Goal: Complete application form: Complete application form

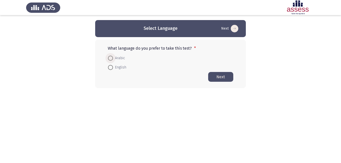
click at [110, 58] on span at bounding box center [110, 58] width 5 height 5
click at [110, 58] on input "Arabic" at bounding box center [110, 58] width 5 height 5
radio input "true"
click at [222, 77] on button "Next" at bounding box center [220, 77] width 25 height 10
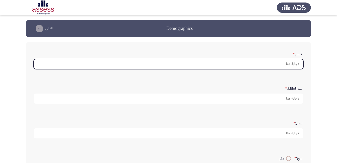
click at [292, 63] on input "الاسم: *" at bounding box center [169, 64] width 270 height 10
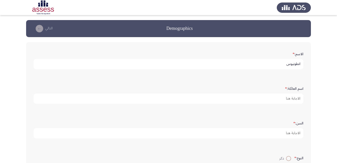
type input "انطونيوس"
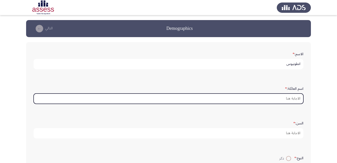
click at [285, 98] on input "اسم العائلة: *" at bounding box center [169, 99] width 270 height 10
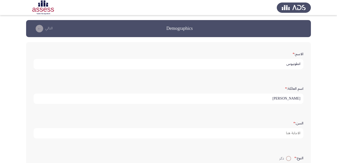
type input "[PERSON_NAME]"
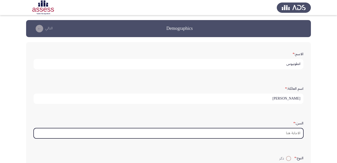
click at [285, 134] on input "السن: *" at bounding box center [169, 133] width 270 height 10
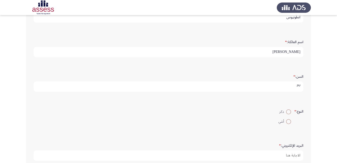
scroll to position [50, 0]
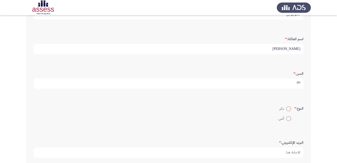
type input "30"
click at [287, 108] on span at bounding box center [288, 108] width 5 height 5
click at [287, 108] on input "ذكر" at bounding box center [288, 108] width 5 height 5
radio input "true"
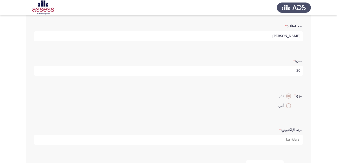
scroll to position [100, 0]
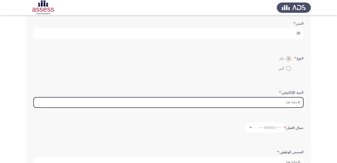
click at [272, 102] on input "البريد الإلكتروني: *" at bounding box center [169, 102] width 270 height 10
type input "ش"
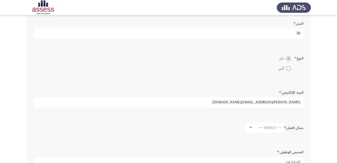
type input "[PERSON_NAME][EMAIL_ADDRESS][DOMAIN_NAME]"
click at [250, 128] on div at bounding box center [250, 127] width 3 height 1
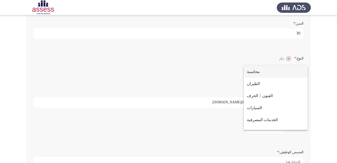
click at [261, 73] on span "محاسبة" at bounding box center [275, 72] width 57 height 12
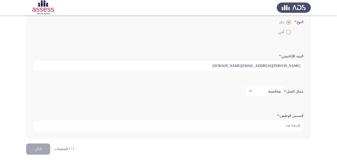
scroll to position [137, 0]
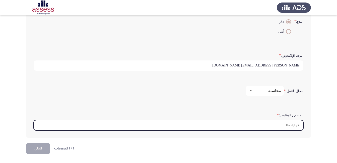
click at [274, 126] on input "المسمى الوظيفى: *" at bounding box center [169, 125] width 270 height 10
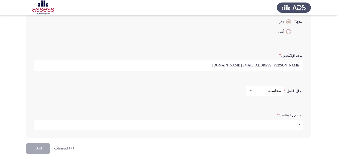
type input "l"
type input "محاسب اول"
click at [43, 147] on button "التالي" at bounding box center [38, 148] width 24 height 11
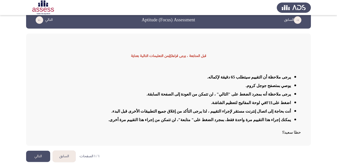
scroll to position [13, 0]
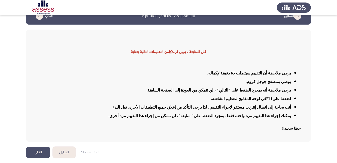
click at [170, 153] on html "السابق Aptitude (Focus) Assessment التالي قبل المتابعة ، يرجى قراءة كل من التعل…" at bounding box center [168, 75] width 337 height 176
click at [34, 149] on button "التالي" at bounding box center [38, 152] width 24 height 11
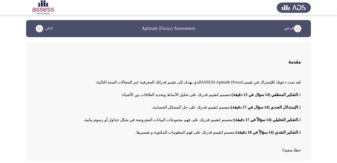
scroll to position [19, 0]
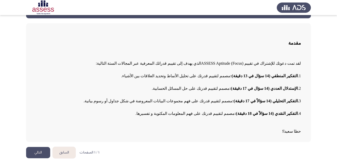
click at [38, 156] on button "التالي" at bounding box center [38, 152] width 24 height 11
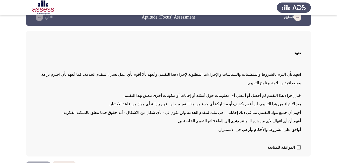
scroll to position [18, 0]
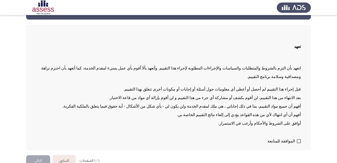
click at [299, 139] on span at bounding box center [299, 141] width 4 height 4
click at [299, 143] on input "الموافقة للمتابعة" at bounding box center [299, 143] width 0 height 0
checkbox input "true"
click at [43, 155] on button "التالي" at bounding box center [38, 160] width 24 height 11
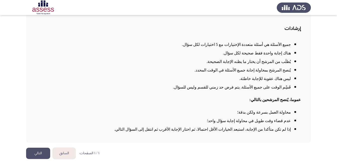
scroll to position [35, 0]
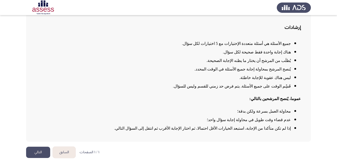
click at [37, 152] on button "التالي" at bounding box center [38, 152] width 24 height 11
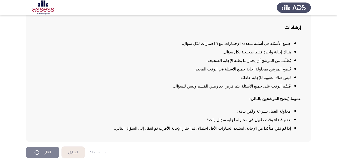
scroll to position [0, 0]
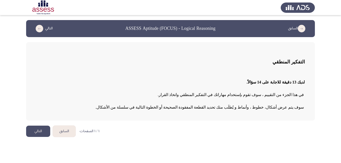
click at [40, 132] on button "التالي" at bounding box center [38, 131] width 24 height 11
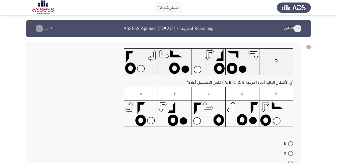
click at [128, 109] on img at bounding box center [208, 107] width 169 height 40
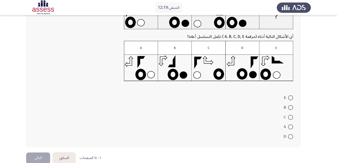
scroll to position [50, 0]
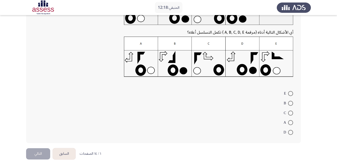
click at [291, 121] on span at bounding box center [290, 122] width 5 height 5
click at [291, 121] on input "A" at bounding box center [290, 122] width 5 height 5
radio input "true"
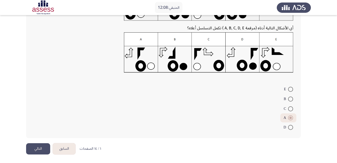
scroll to position [55, 0]
click at [41, 148] on button "التالي" at bounding box center [38, 148] width 24 height 11
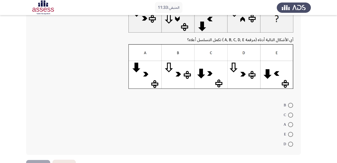
scroll to position [50, 0]
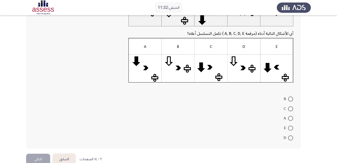
click at [292, 106] on span at bounding box center [290, 108] width 5 height 5
click at [292, 106] on input "C" at bounding box center [290, 108] width 5 height 5
radio input "true"
click at [45, 157] on button "التالي" at bounding box center [38, 158] width 24 height 11
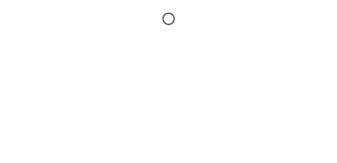
scroll to position [0, 0]
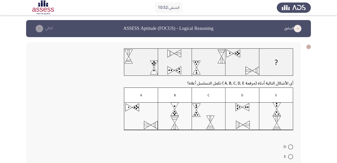
click at [174, 117] on img at bounding box center [208, 109] width 169 height 43
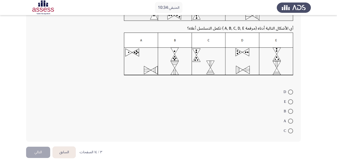
scroll to position [59, 0]
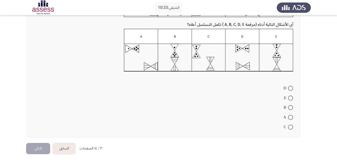
click at [293, 109] on mat-radio-button "B" at bounding box center [289, 108] width 16 height 10
click at [292, 109] on span at bounding box center [290, 107] width 5 height 5
click at [292, 109] on input "B" at bounding box center [290, 107] width 5 height 5
radio input "true"
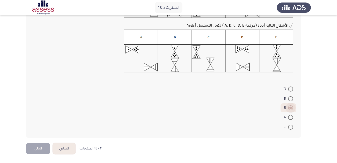
scroll to position [58, 0]
click at [38, 141] on div "أي الأشكال التالية أدناه (مرقمة A, B, C, D, E ) تكمل التسلسل أعلاه؟ D E B A C" at bounding box center [168, 61] width 285 height 164
click at [38, 145] on button "التالي" at bounding box center [38, 148] width 24 height 11
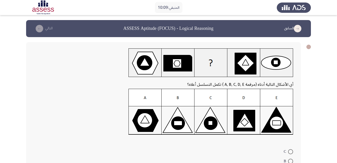
click at [248, 124] on img at bounding box center [210, 112] width 165 height 46
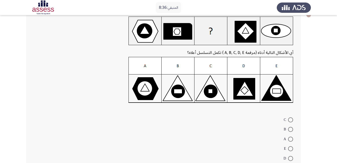
scroll to position [50, 0]
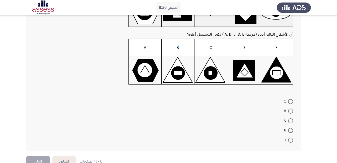
click at [290, 109] on span at bounding box center [290, 111] width 5 height 5
click at [290, 109] on input "B" at bounding box center [290, 111] width 5 height 5
radio input "true"
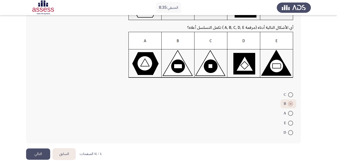
scroll to position [62, 0]
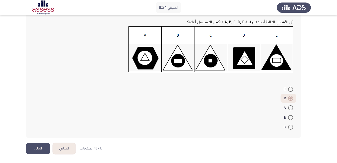
click at [43, 148] on button "التالي" at bounding box center [38, 148] width 24 height 11
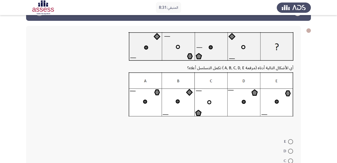
scroll to position [25, 0]
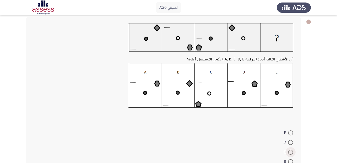
click at [291, 151] on span at bounding box center [290, 152] width 5 height 5
click at [291, 151] on input "C" at bounding box center [290, 152] width 5 height 5
radio input "true"
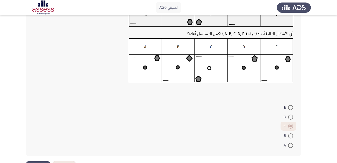
scroll to position [69, 0]
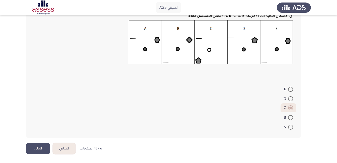
click at [36, 146] on button "التالي" at bounding box center [38, 148] width 24 height 11
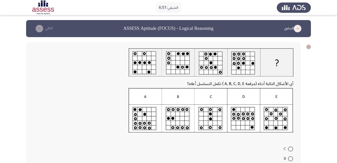
click at [242, 119] on img at bounding box center [210, 110] width 165 height 44
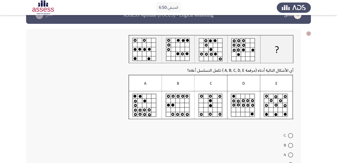
scroll to position [25, 0]
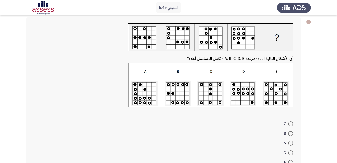
click at [290, 154] on span at bounding box center [290, 153] width 5 height 5
click at [290, 154] on input "D" at bounding box center [290, 153] width 5 height 5
radio input "true"
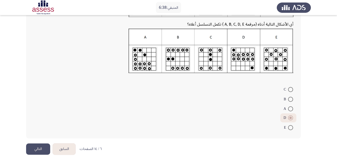
scroll to position [60, 0]
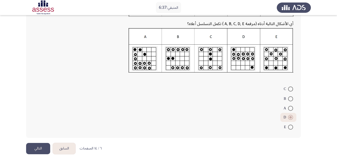
click at [42, 151] on button "التالي" at bounding box center [38, 148] width 24 height 11
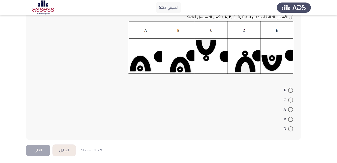
scroll to position [75, 0]
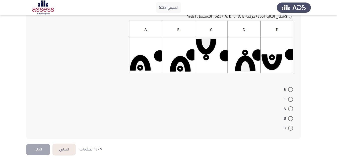
click at [289, 100] on span at bounding box center [290, 99] width 5 height 5
click at [289, 100] on input "C" at bounding box center [290, 99] width 5 height 5
radio input "true"
click at [33, 150] on button "التالي" at bounding box center [38, 149] width 24 height 11
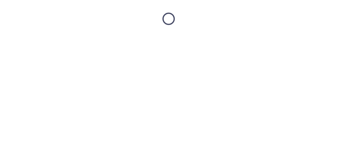
scroll to position [0, 0]
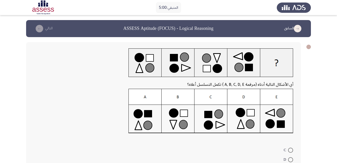
click at [208, 121] on img at bounding box center [210, 111] width 165 height 45
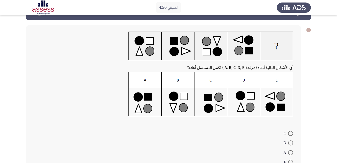
scroll to position [25, 0]
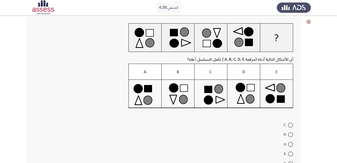
click at [221, 103] on img at bounding box center [210, 86] width 165 height 45
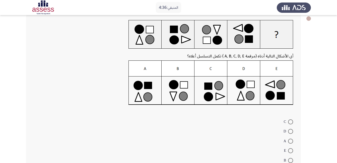
scroll to position [50, 0]
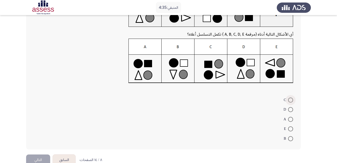
click at [290, 100] on span at bounding box center [290, 100] width 5 height 5
click at [290, 100] on input "C" at bounding box center [290, 100] width 5 height 5
radio input "true"
click at [40, 159] on button "التالي" at bounding box center [38, 159] width 24 height 11
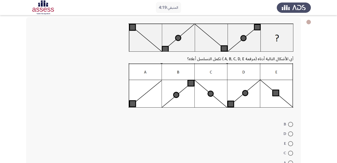
scroll to position [25, 0]
click at [290, 143] on span at bounding box center [290, 143] width 5 height 5
click at [290, 143] on input "E" at bounding box center [290, 143] width 5 height 5
radio input "true"
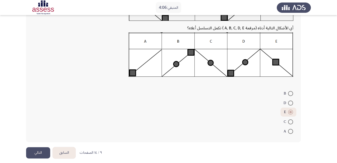
scroll to position [60, 0]
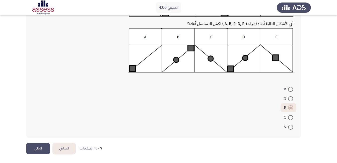
click at [31, 146] on button "التالي" at bounding box center [38, 148] width 24 height 11
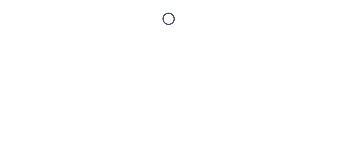
scroll to position [0, 0]
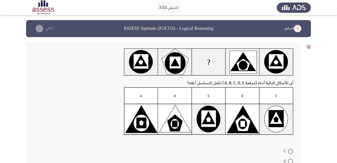
click at [146, 63] on img at bounding box center [208, 61] width 169 height 27
click at [181, 119] on img at bounding box center [208, 111] width 169 height 48
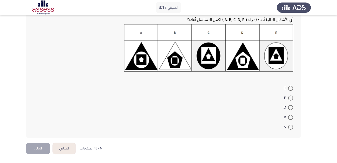
click at [289, 116] on span at bounding box center [290, 117] width 5 height 5
click at [289, 116] on input "B" at bounding box center [290, 117] width 5 height 5
radio input "true"
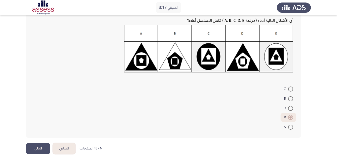
click at [37, 147] on button "التالي" at bounding box center [38, 148] width 24 height 11
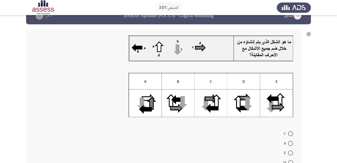
scroll to position [25, 0]
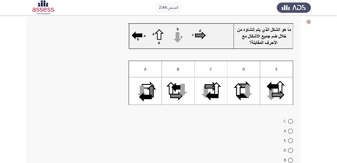
click at [277, 94] on img at bounding box center [210, 82] width 165 height 44
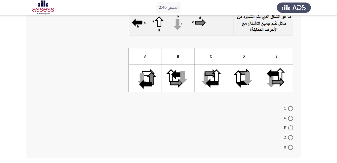
scroll to position [58, 0]
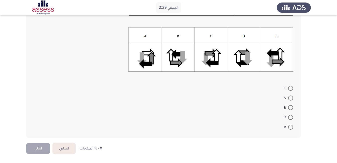
click at [292, 107] on span at bounding box center [290, 107] width 5 height 5
click at [292, 107] on input "E" at bounding box center [290, 107] width 5 height 5
radio input "true"
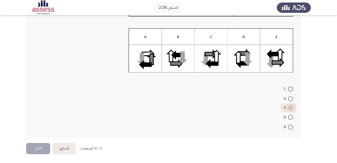
scroll to position [57, 0]
click at [25, 147] on html "المتبقي: 2:38 السابق ASSESS Aptitude (FOCUS) - Logical Reasoning التالي C A E D…" at bounding box center [168, 53] width 337 height 221
click at [35, 149] on button "التالي" at bounding box center [38, 148] width 24 height 11
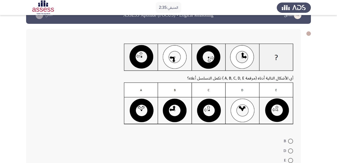
scroll to position [25, 0]
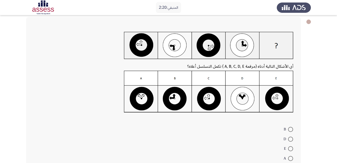
click at [171, 96] on img at bounding box center [208, 92] width 169 height 42
click at [290, 157] on span at bounding box center [290, 158] width 5 height 5
click at [290, 157] on input "A" at bounding box center [290, 158] width 5 height 5
radio input "true"
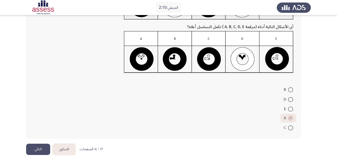
scroll to position [66, 0]
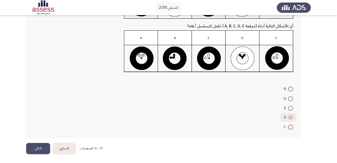
click at [32, 149] on button "التالي" at bounding box center [38, 148] width 24 height 11
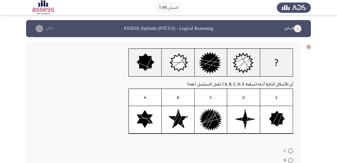
click at [210, 114] on img at bounding box center [210, 112] width 165 height 46
click at [213, 115] on img at bounding box center [210, 112] width 165 height 46
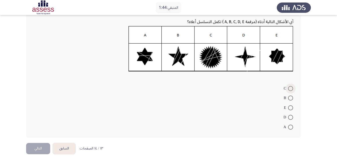
click at [291, 86] on span at bounding box center [290, 88] width 5 height 5
click at [291, 86] on input "C" at bounding box center [290, 88] width 5 height 5
radio input "true"
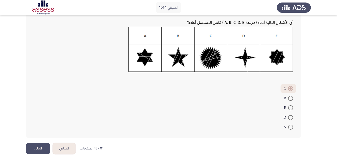
click at [39, 145] on button "التالي" at bounding box center [38, 148] width 24 height 11
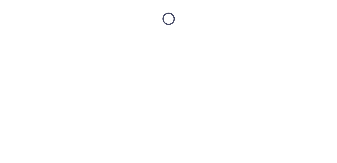
scroll to position [0, 0]
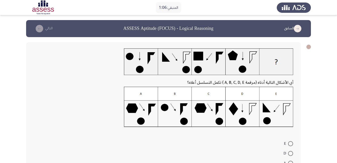
click at [177, 115] on img at bounding box center [208, 107] width 169 height 40
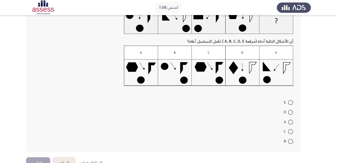
scroll to position [50, 0]
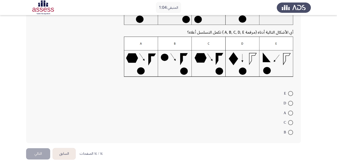
click at [293, 132] on span at bounding box center [290, 132] width 5 height 5
click at [293, 132] on input "B" at bounding box center [290, 132] width 5 height 5
radio input "true"
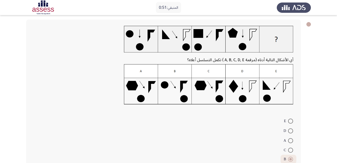
scroll to position [55, 0]
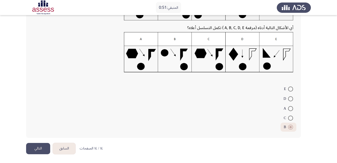
click at [32, 149] on button "التالي" at bounding box center [38, 148] width 24 height 11
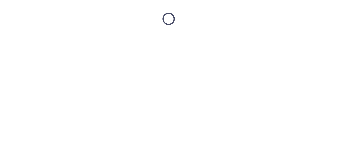
scroll to position [0, 0]
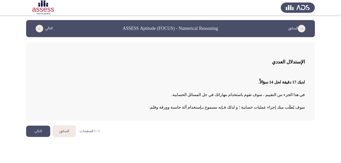
click at [37, 131] on button "التالي" at bounding box center [38, 131] width 24 height 11
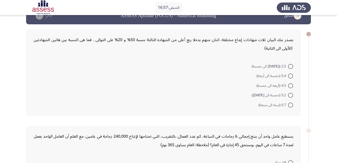
scroll to position [25, 0]
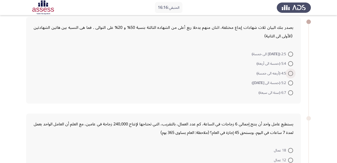
click at [289, 73] on span at bounding box center [290, 73] width 5 height 5
click at [289, 73] on input "4:5 (أربعه الى خمسة)" at bounding box center [290, 73] width 5 height 5
radio input "true"
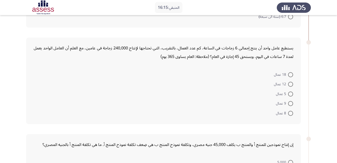
scroll to position [125, 0]
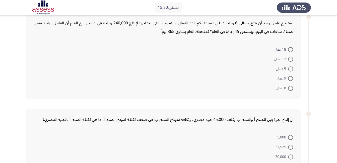
click at [290, 78] on span at bounding box center [290, 78] width 5 height 5
click at [290, 78] on input "9 عمال" at bounding box center [290, 78] width 5 height 5
radio input "true"
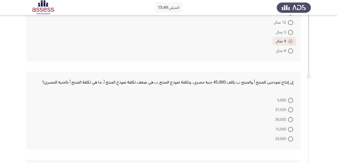
scroll to position [201, 0]
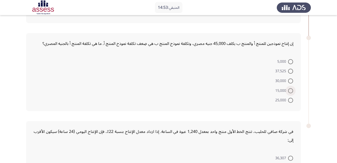
click at [291, 91] on span at bounding box center [290, 90] width 5 height 5
click at [291, 91] on input "15,000" at bounding box center [290, 90] width 5 height 5
radio input "true"
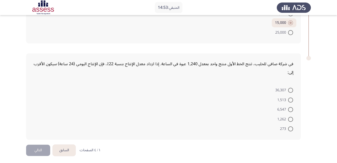
scroll to position [270, 0]
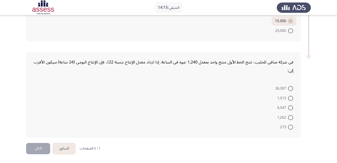
click at [290, 99] on span at bounding box center [290, 98] width 5 height 5
click at [290, 99] on input "1,513" at bounding box center [290, 98] width 5 height 5
radio input "true"
click at [37, 148] on button "التالي" at bounding box center [38, 148] width 24 height 11
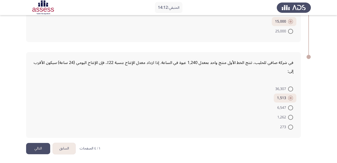
scroll to position [0, 0]
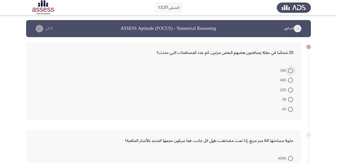
click at [292, 70] on span at bounding box center [290, 70] width 5 height 5
click at [292, 70] on input "380" at bounding box center [290, 70] width 5 height 5
radio input "true"
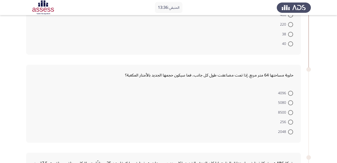
scroll to position [75, 0]
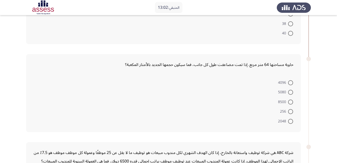
click at [292, 82] on span at bounding box center [290, 82] width 5 height 5
click at [292, 82] on input "4096" at bounding box center [290, 82] width 5 height 5
radio input "true"
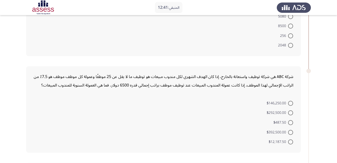
scroll to position [176, 0]
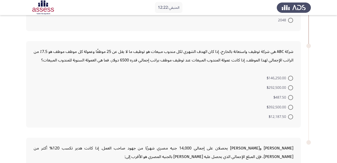
click at [292, 78] on span at bounding box center [290, 78] width 5 height 5
click at [292, 78] on input "$146,250.00" at bounding box center [290, 78] width 5 height 5
radio input "true"
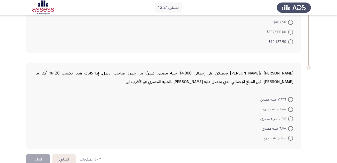
scroll to position [251, 0]
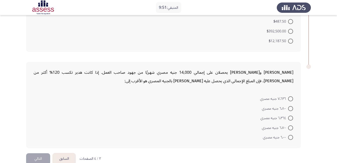
click at [292, 119] on span at bounding box center [290, 118] width 5 height 5
click at [292, 119] on input "٦٬٣٦٤ جنيه مصري" at bounding box center [290, 118] width 5 height 5
radio input "true"
click at [38, 159] on button "التالي" at bounding box center [38, 158] width 24 height 11
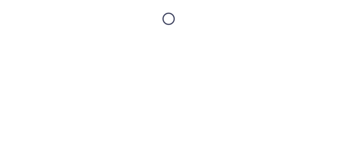
scroll to position [0, 0]
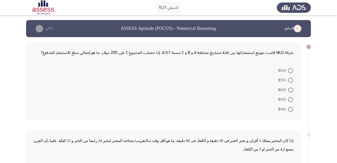
click at [290, 110] on span at bounding box center [290, 109] width 5 height 5
click at [290, 110] on input "$400" at bounding box center [290, 109] width 5 height 5
radio input "true"
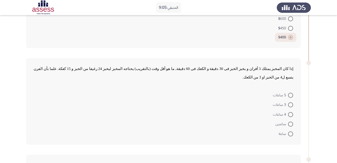
scroll to position [75, 0]
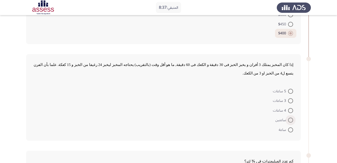
click at [290, 118] on span at bounding box center [290, 120] width 5 height 5
click at [290, 118] on input "ساعتين" at bounding box center [290, 120] width 5 height 5
radio input "true"
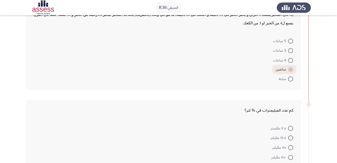
scroll to position [151, 0]
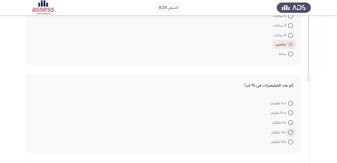
click at [292, 130] on span at bounding box center [290, 132] width 5 height 5
click at [292, 130] on input "٧٥٠ ملليلتر" at bounding box center [290, 132] width 5 height 5
radio input "true"
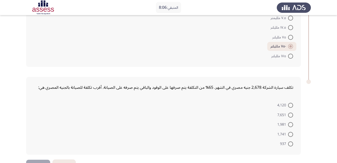
scroll to position [244, 0]
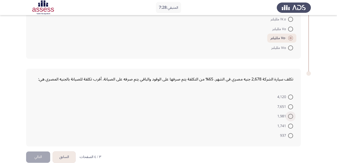
click at [290, 114] on span at bounding box center [290, 116] width 5 height 5
click at [290, 114] on input "1,981" at bounding box center [290, 116] width 5 height 5
radio input "true"
click at [33, 152] on button "التالي" at bounding box center [38, 157] width 24 height 11
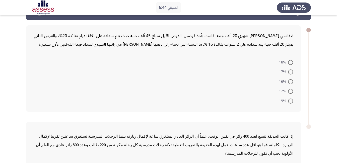
scroll to position [25, 0]
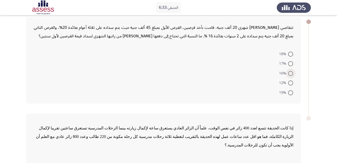
click at [291, 73] on span at bounding box center [290, 73] width 5 height 5
click at [291, 73] on input "16%" at bounding box center [290, 73] width 5 height 5
radio input "true"
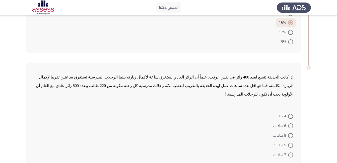
scroll to position [95, 0]
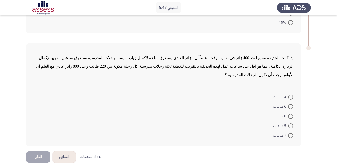
click at [290, 123] on span at bounding box center [290, 125] width 5 height 5
click at [290, 123] on input "5 ساعات" at bounding box center [290, 125] width 5 height 5
radio input "true"
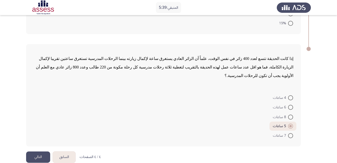
click at [43, 152] on button "التالي" at bounding box center [38, 157] width 24 height 11
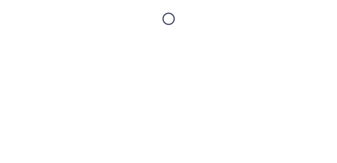
scroll to position [0, 0]
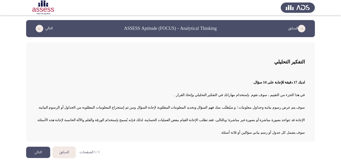
click at [43, 151] on button "التالي" at bounding box center [38, 152] width 24 height 11
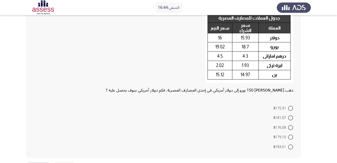
scroll to position [25, 0]
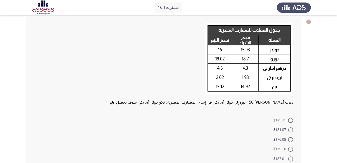
click at [289, 119] on span at bounding box center [290, 120] width 5 height 5
click at [289, 119] on input "$175.31" at bounding box center [290, 120] width 5 height 5
radio input "true"
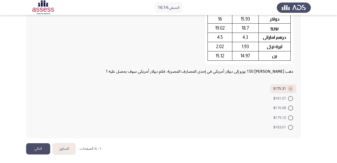
scroll to position [56, 0]
click at [38, 145] on button "التالي" at bounding box center [38, 148] width 24 height 11
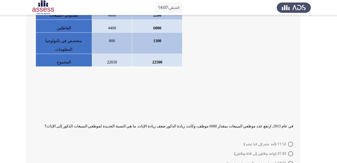
scroll to position [161, 0]
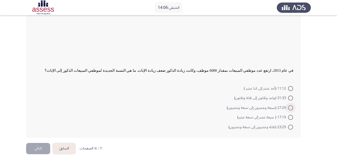
drag, startPoint x: 291, startPoint y: 107, endPoint x: 286, endPoint y: 112, distance: 6.9
click at [291, 107] on span at bounding box center [290, 107] width 5 height 5
click at [291, 107] on input "27:29 (سبعة وعشرون إلى تسعة وعشرون)" at bounding box center [290, 107] width 5 height 5
radio input "true"
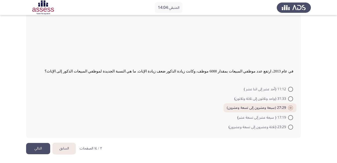
click at [34, 149] on button "التالي" at bounding box center [38, 148] width 24 height 11
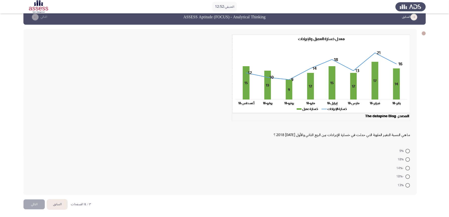
scroll to position [12, 0]
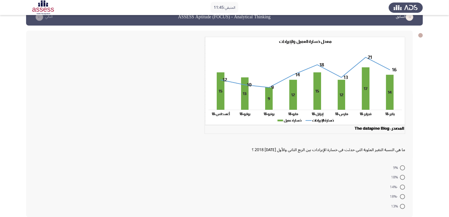
click at [341, 163] on mat-radio-button "9%" at bounding box center [399, 168] width 19 height 10
click at [341, 163] on span "9%" at bounding box center [396, 168] width 7 height 6
click at [341, 163] on input "9%" at bounding box center [402, 168] width 5 height 5
radio input "true"
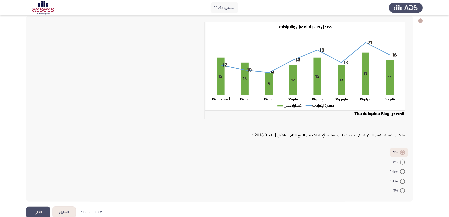
scroll to position [34, 0]
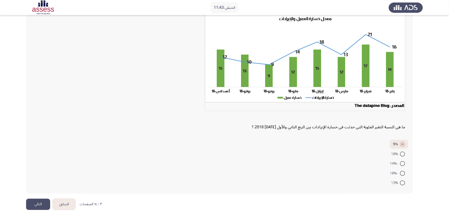
click at [40, 163] on button "التالي" at bounding box center [38, 204] width 24 height 11
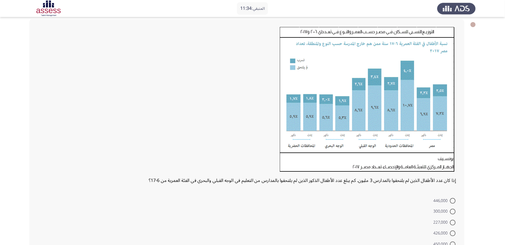
scroll to position [25, 0]
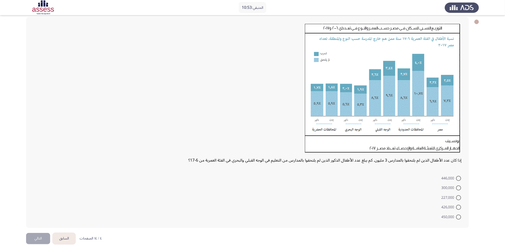
click at [341, 163] on span at bounding box center [459, 207] width 5 height 5
click at [341, 163] on input "426,000" at bounding box center [459, 207] width 5 height 5
radio input "true"
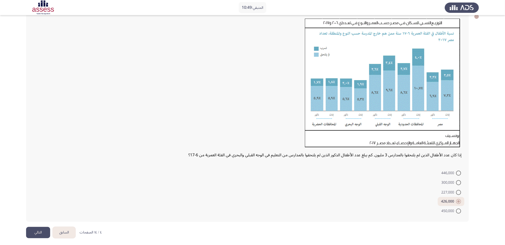
scroll to position [32, 0]
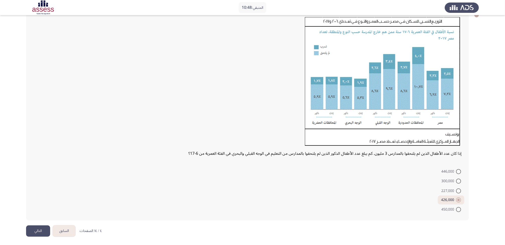
click at [38, 163] on button "التالي" at bounding box center [38, 230] width 24 height 11
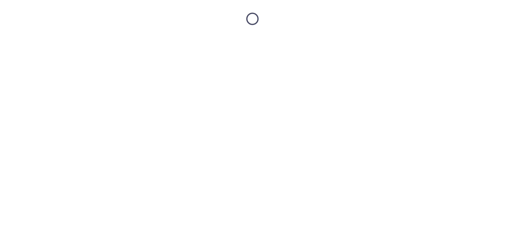
scroll to position [0, 0]
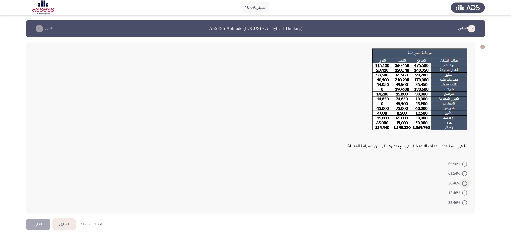
click at [341, 163] on span at bounding box center [464, 183] width 5 height 5
click at [341, 163] on input "36.46%" at bounding box center [464, 183] width 5 height 5
radio input "true"
click at [33, 163] on button "التالي" at bounding box center [38, 223] width 24 height 11
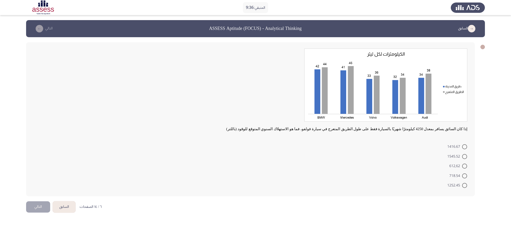
click at [341, 146] on span at bounding box center [464, 146] width 5 height 5
click at [341, 146] on input "1416.67" at bounding box center [464, 146] width 5 height 5
radio input "true"
click at [39, 163] on button "التالي" at bounding box center [38, 206] width 24 height 11
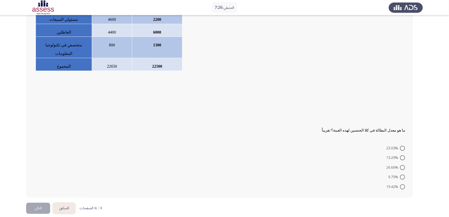
scroll to position [102, 0]
click at [341, 146] on span at bounding box center [402, 148] width 5 height 5
click at [341, 146] on input "23.03%" at bounding box center [402, 148] width 5 height 5
radio input "true"
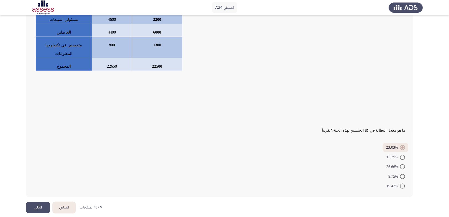
click at [39, 163] on button "التالي" at bounding box center [38, 207] width 24 height 11
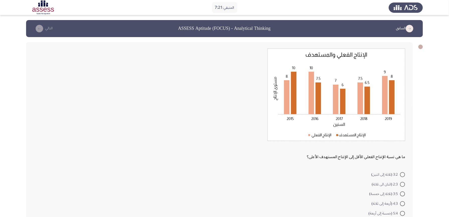
scroll to position [30, 0]
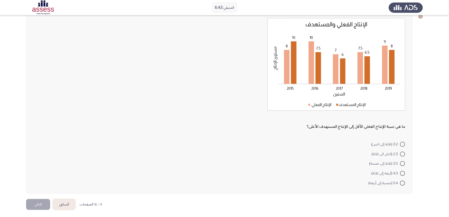
click at [341, 163] on span at bounding box center [402, 163] width 5 height 5
click at [341, 163] on input "3:5 (ثلاثة إلى خمسة)" at bounding box center [402, 163] width 5 height 5
radio input "true"
click at [42, 163] on button "التالي" at bounding box center [38, 204] width 24 height 11
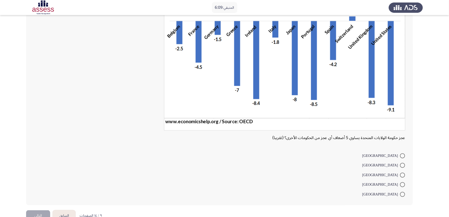
scroll to position [67, 0]
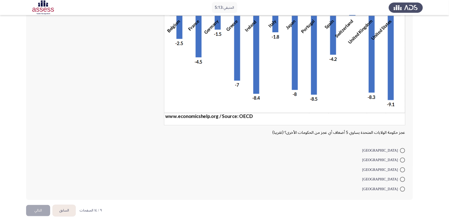
click at [341, 151] on span at bounding box center [402, 150] width 5 height 5
click at [341, 151] on input "[GEOGRAPHIC_DATA]" at bounding box center [402, 150] width 5 height 5
radio input "true"
click at [43, 163] on button "التالي" at bounding box center [38, 210] width 24 height 11
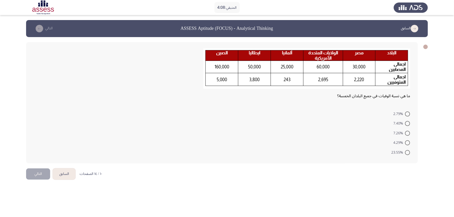
click at [341, 144] on span at bounding box center [407, 143] width 5 height 5
click at [341, 144] on input "4.29%" at bounding box center [407, 143] width 5 height 5
radio input "true"
click at [33, 163] on button "التالي" at bounding box center [38, 173] width 24 height 11
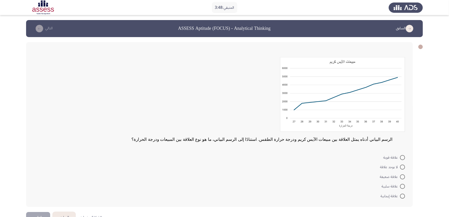
click at [341, 156] on span at bounding box center [402, 157] width 5 height 5
click at [341, 156] on input "علاقة قوية" at bounding box center [402, 157] width 5 height 5
radio input "true"
click at [341, 163] on span at bounding box center [402, 195] width 5 height 5
click at [341, 163] on input "‌علاقة إيجابية" at bounding box center [402, 195] width 5 height 5
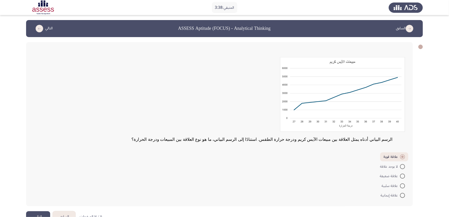
radio input "true"
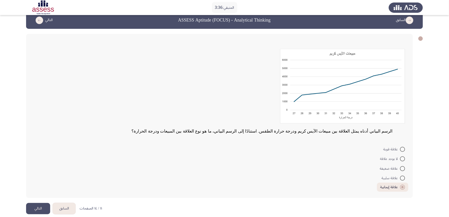
scroll to position [13, 0]
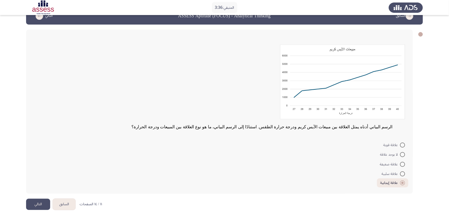
click at [37, 163] on button "التالي" at bounding box center [38, 204] width 24 height 11
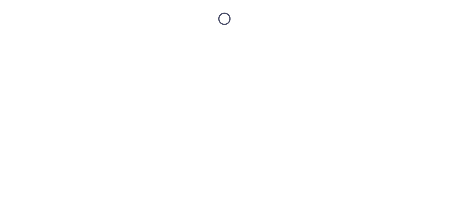
scroll to position [0, 0]
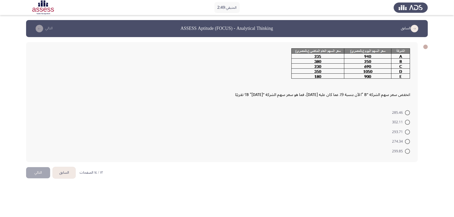
click at [341, 132] on span at bounding box center [407, 132] width 5 height 5
click at [341, 132] on input "293.71" at bounding box center [407, 132] width 5 height 5
radio input "true"
click at [33, 163] on button "التالي" at bounding box center [38, 172] width 24 height 11
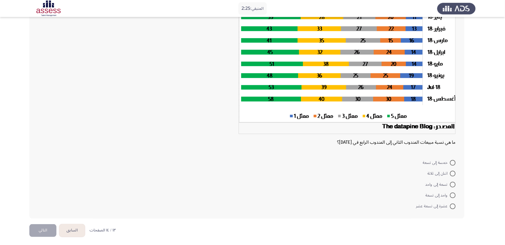
scroll to position [24, 0]
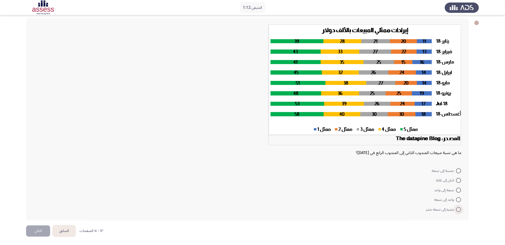
click at [341, 163] on span at bounding box center [459, 209] width 5 height 5
click at [341, 163] on input "عشرة إلى تسعة عشر" at bounding box center [459, 209] width 5 height 5
radio input "true"
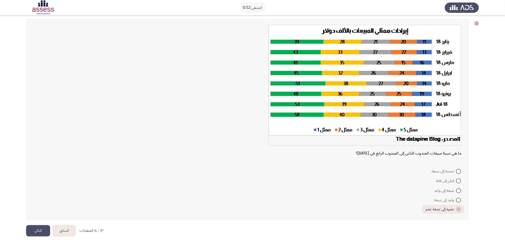
click at [41, 163] on button "التالي" at bounding box center [38, 230] width 24 height 11
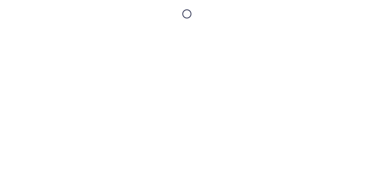
scroll to position [0, 0]
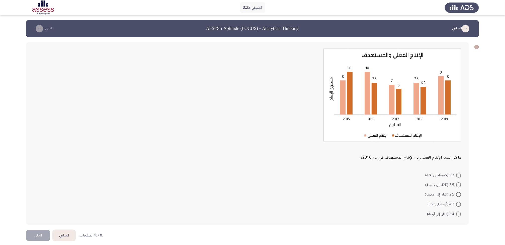
click at [341, 163] on span at bounding box center [459, 204] width 0 height 0
click at [341, 163] on input "4:3 (أربعة إلى ثلاثة)" at bounding box center [459, 204] width 5 height 5
radio input "true"
click at [42, 163] on button "التالي" at bounding box center [38, 234] width 24 height 11
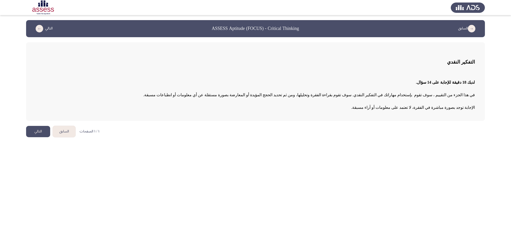
click at [35, 131] on button "التالي" at bounding box center [38, 131] width 24 height 11
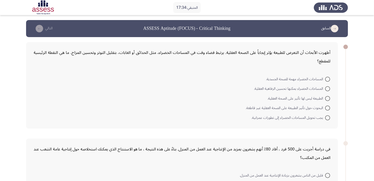
click at [328, 96] on span at bounding box center [328, 98] width 5 height 5
click at [328, 96] on input "الطبيعة ليس لها تأثير على الصحة العقلية." at bounding box center [328, 98] width 5 height 5
radio input "true"
click at [328, 98] on span at bounding box center [328, 98] width 3 height 3
click at [328, 98] on input "الطبيعة ليس لها تأثير على الصحة العقلية." at bounding box center [328, 97] width 5 height 5
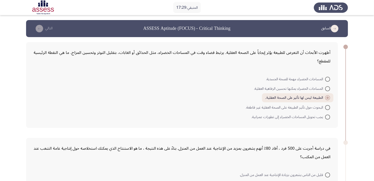
click at [329, 90] on span at bounding box center [328, 88] width 5 height 5
click at [329, 90] on input "المساحات الخضراء يمكنها تحسين الرفاهية العقلية." at bounding box center [328, 88] width 5 height 5
radio input "true"
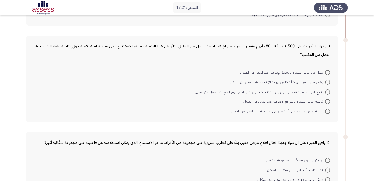
scroll to position [111, 0]
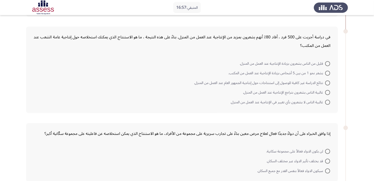
click at [328, 73] on span at bounding box center [328, 73] width 0 height 0
click at [328, 73] on input "يشعر نحو 1 من بين 5 أشخاص بزيادة الإنتاجية عند العمل من المكتب." at bounding box center [328, 73] width 5 height 5
radio input "true"
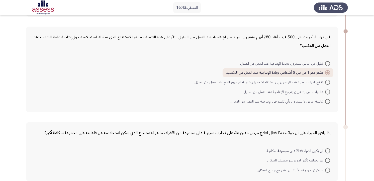
click at [328, 103] on span at bounding box center [328, 101] width 5 height 5
click at [328, 103] on input "غالبية الناس لا يشعرون بأي تغيير في الإنتاجية عند العمل من المنزل." at bounding box center [328, 101] width 5 height 5
radio input "true"
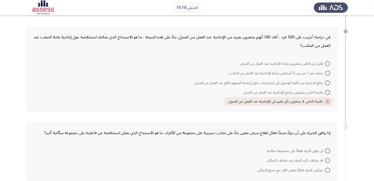
click at [329, 73] on span at bounding box center [328, 73] width 5 height 5
click at [329, 73] on input "يشعر نحو 1 من بين 5 أشخاص بزيادة الإنتاجية عند العمل من المكتب." at bounding box center [328, 73] width 5 height 5
radio input "true"
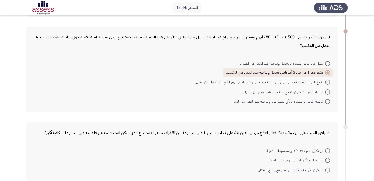
click at [172, 70] on form "قليل من الناس يشعرون بزيادة الإنتاجية عند العمل من المنزل. يشعر نحو 1 من بين 5 …" at bounding box center [182, 82] width 297 height 48
click at [169, 102] on form "قليل من الناس يشعرون بزيادة الإنتاجية عند العمل من المنزل. يشعر نحو 1 من بين 5 …" at bounding box center [182, 82] width 297 height 48
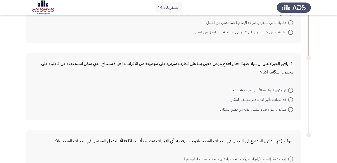
scroll to position [190, 0]
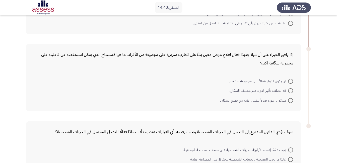
click at [291, 89] on span at bounding box center [290, 90] width 5 height 5
click at [291, 89] on input "قد يختلف تأثير الدواء عبر مختلف السكان." at bounding box center [290, 90] width 5 height 5
radio input "true"
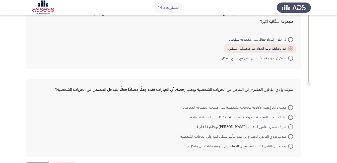
scroll to position [240, 0]
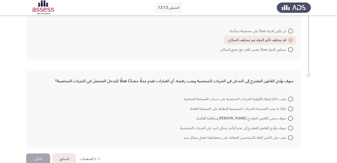
click at [290, 109] on span at bounding box center [290, 108] width 5 height 5
click at [290, 109] on input "غالبًا ما يجب التضحية بالحريات الشخصية للحفاظ على المصلحة العامة." at bounding box center [290, 108] width 5 height 5
radio input "true"
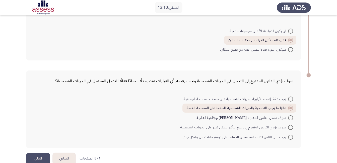
click at [35, 158] on button "التالي" at bounding box center [38, 158] width 24 height 11
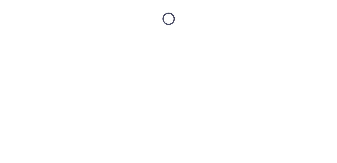
scroll to position [0, 0]
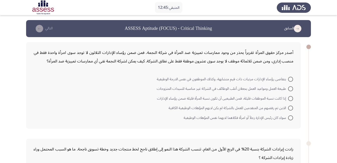
click at [292, 80] on span at bounding box center [290, 79] width 5 height 5
click at [292, 80] on input "يتقاضى رؤساء الإدارات مرتبات ذات قيم متشابهة، وكذلك الموظفون في نفس الدرجة الوظ…" at bounding box center [290, 79] width 5 height 5
radio input "true"
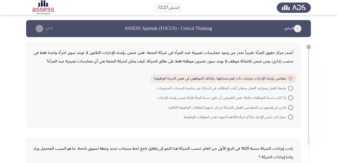
click at [293, 108] on span at bounding box center [290, 107] width 5 height 5
click at [293, 108] on input "الذين تم رفضهم من المتقدمين للعمل بالشركة لم يكن لديهم المؤهلات الوظيفية الكافية" at bounding box center [290, 107] width 5 height 5
radio input "true"
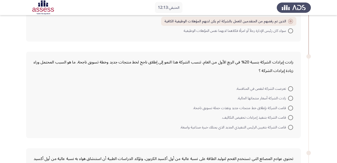
scroll to position [75, 0]
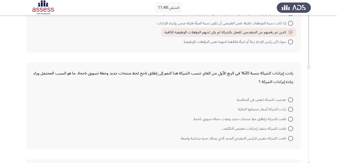
click at [292, 118] on span at bounding box center [290, 119] width 5 height 5
click at [292, 118] on input "قامت الشركة بإطلاق خط منتجات جديد ونفذت حملة تسويق ناجحة." at bounding box center [290, 119] width 5 height 5
radio input "true"
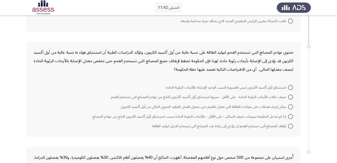
scroll to position [201, 0]
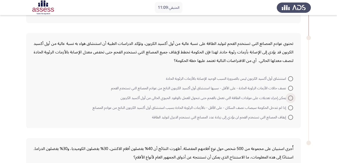
click at [291, 98] on span at bounding box center [290, 98] width 5 height 5
click at [291, 98] on input "يمكن إجراء تعديلات على مولدات الطاقة التي تعمل بالفحم حتى تتحول للعمل بالوقود ا…" at bounding box center [290, 98] width 5 height 5
radio input "true"
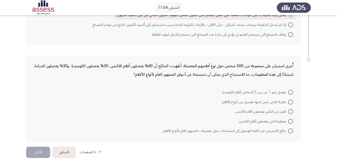
scroll to position [287, 0]
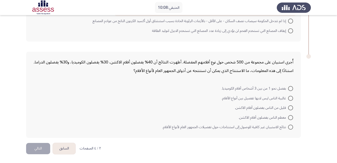
click at [291, 116] on span at bounding box center [290, 117] width 5 height 5
click at [291, 116] on input "معظم الناس يفضلون أفلام الاكشن." at bounding box center [290, 117] width 5 height 5
radio input "true"
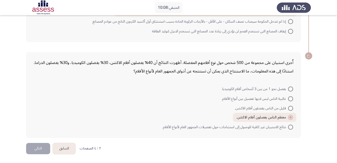
scroll to position [286, 0]
click at [36, 150] on button "التالي" at bounding box center [38, 148] width 24 height 11
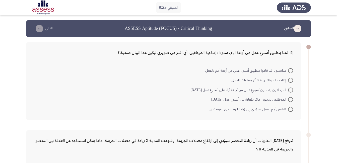
click at [292, 109] on span at bounding box center [290, 109] width 5 height 5
click at [292, 109] on input "تقليص أيام العمل سيؤدي إلى زيادة الرضا لدى الموظفين." at bounding box center [290, 109] width 5 height 5
radio input "true"
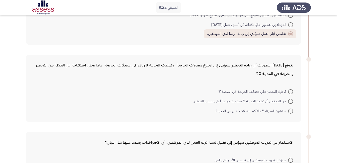
scroll to position [75, 0]
click at [290, 91] on span at bounding box center [290, 91] width 5 height 5
click at [290, 91] on input "لا يؤثر التحضر على معدلات الجريمة في المدينة Y" at bounding box center [290, 91] width 5 height 5
radio input "true"
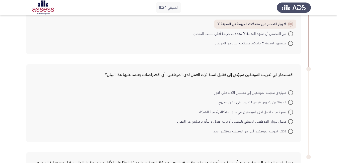
scroll to position [151, 0]
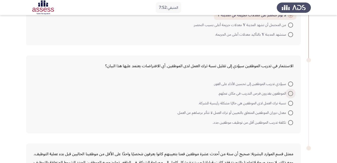
click at [291, 94] on span at bounding box center [290, 93] width 5 height 5
click at [291, 94] on input "الموظفون يقدرون فرص التدريب في مكان عملهم." at bounding box center [290, 93] width 5 height 5
radio input "true"
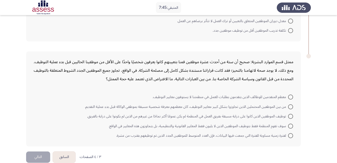
scroll to position [250, 0]
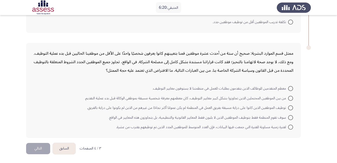
click at [291, 107] on span at bounding box center [290, 107] width 5 height 5
click at [291, 107] on input "توظيف الموظفين الذين كانوا على دراية مسبقة بفريق العمل في المنظمة لم يكن عمومًا…" at bounding box center [290, 107] width 5 height 5
radio input "true"
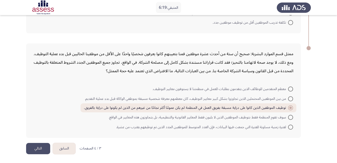
click at [36, 147] on button "التالي" at bounding box center [38, 148] width 24 height 11
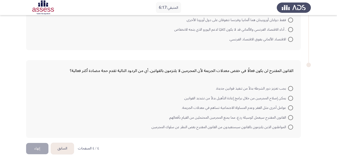
scroll to position [0, 0]
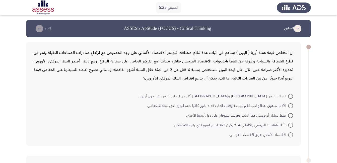
click at [287, 127] on span ". أداء الاقتصاد الفرنسي والألماني قد لا يكون كافيًا لدعم اليورو الذي يتجه للانخ…" at bounding box center [231, 125] width 114 height 6
click at [288, 127] on input ". أداء الاقتصاد الفرنسي والألماني قد لا يكون كافيًا لدعم اليورو الذي يتجه للانخ…" at bounding box center [290, 125] width 5 height 5
radio input "true"
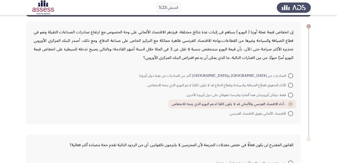
scroll to position [95, 0]
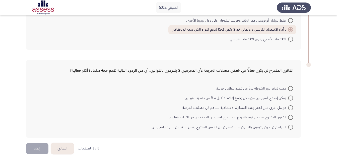
click at [288, 119] on span at bounding box center [290, 117] width 5 height 5
click at [288, 119] on input "القانون المقترح سيعمل كوسيلة ردع، مما يمنع المجرمين المحتملين من القيام بأفعاله…" at bounding box center [290, 117] width 5 height 5
radio input "true"
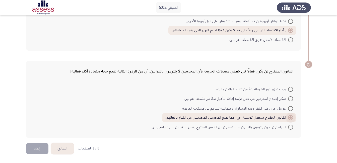
scroll to position [94, 0]
click at [39, 148] on button "إنهاء" at bounding box center [37, 148] width 22 height 11
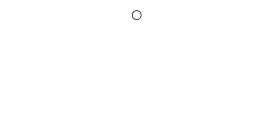
scroll to position [0, 0]
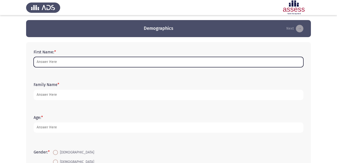
click at [60, 64] on input "First Name: *" at bounding box center [169, 62] width 270 height 10
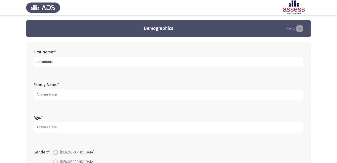
type input "antonious"
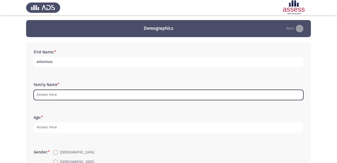
click at [41, 95] on input "Family Name *" at bounding box center [169, 95] width 270 height 10
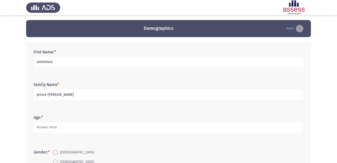
type input "prince gabra"
type input "30"
click at [56, 150] on span at bounding box center [55, 152] width 5 height 5
click at [56, 150] on input "Male" at bounding box center [55, 152] width 5 height 5
radio input "true"
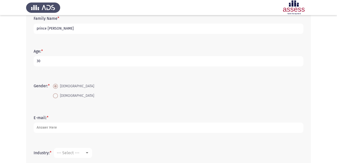
scroll to position [75, 0]
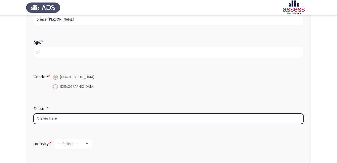
click at [57, 120] on input "E-mail: *" at bounding box center [169, 119] width 270 height 10
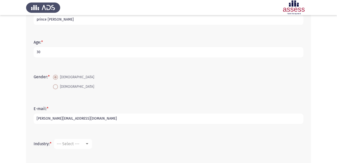
type input "[PERSON_NAME][EMAIL_ADDRESS][DOMAIN_NAME]"
click at [89, 142] on div at bounding box center [87, 144] width 5 height 4
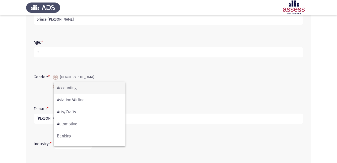
click at [80, 89] on span "Accounting" at bounding box center [89, 88] width 65 height 12
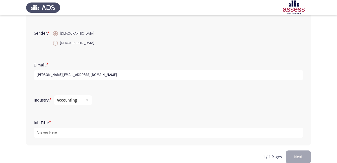
scroll to position [126, 0]
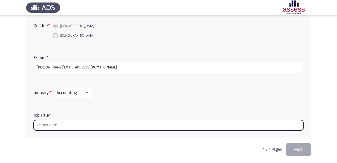
click at [76, 125] on input "Job Title *" at bounding box center [169, 125] width 270 height 10
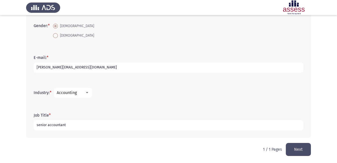
type input "senior accountant"
click at [295, 151] on button "Next" at bounding box center [298, 149] width 25 height 13
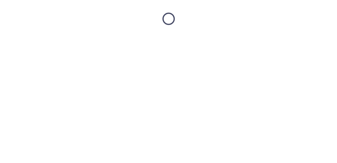
scroll to position [0, 0]
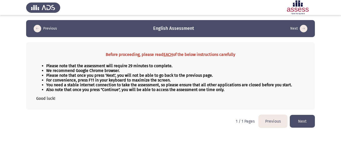
click at [301, 123] on button "Next" at bounding box center [302, 121] width 25 height 13
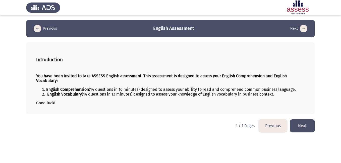
click at [305, 128] on button "Next" at bounding box center [302, 125] width 25 height 13
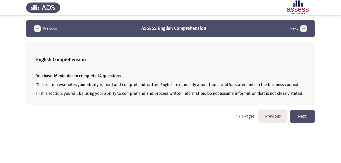
click at [301, 119] on button "Next" at bounding box center [302, 116] width 25 height 13
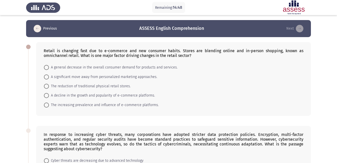
click at [47, 105] on span at bounding box center [46, 105] width 5 height 5
click at [47, 105] on input "The increasing prevalence and influence of e-commerce platforms." at bounding box center [46, 105] width 5 height 5
radio input "true"
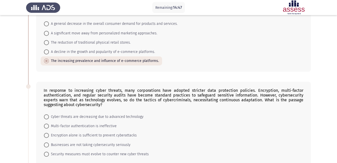
scroll to position [75, 0]
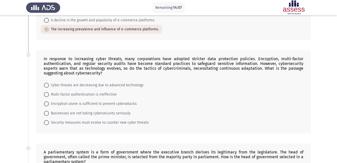
click at [48, 104] on span at bounding box center [46, 103] width 5 height 5
click at [48, 104] on input "Encryption alone is sufficient to prevent cyberattacks" at bounding box center [46, 103] width 5 height 5
radio input "true"
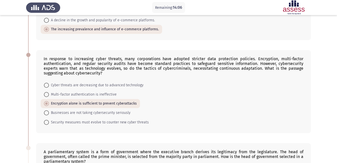
click at [47, 124] on span at bounding box center [46, 122] width 5 height 5
click at [47, 124] on input "Security measures must evolve to counter new cyber threats" at bounding box center [46, 122] width 5 height 5
radio input "true"
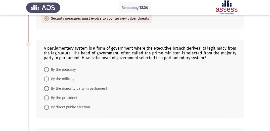
scroll to position [196, 0]
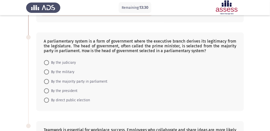
click at [47, 82] on span at bounding box center [46, 81] width 5 height 5
click at [47, 82] on input "By the majority party in parliament" at bounding box center [46, 81] width 5 height 5
radio input "true"
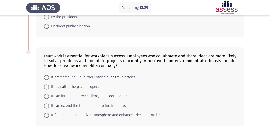
scroll to position [276, 0]
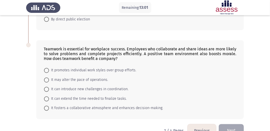
click at [46, 109] on span at bounding box center [46, 107] width 5 height 5
click at [46, 109] on input "It fosters a collaborative atmosphere and enhances decision-making." at bounding box center [46, 107] width 5 height 5
radio input "true"
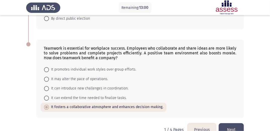
scroll to position [289, 0]
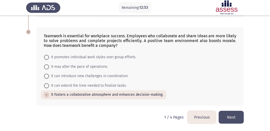
click at [237, 115] on button "Next" at bounding box center [230, 116] width 25 height 13
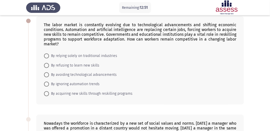
scroll to position [0, 0]
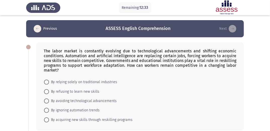
click at [48, 122] on span at bounding box center [46, 119] width 5 height 5
click at [48, 122] on input "By acquiring new skills through reskilling programs" at bounding box center [46, 119] width 5 height 5
radio input "true"
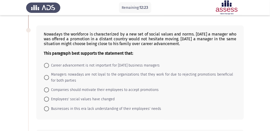
scroll to position [120, 0]
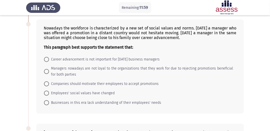
click at [47, 91] on span at bounding box center [46, 92] width 5 height 5
click at [47, 91] on input "Employees' social values have changed" at bounding box center [46, 92] width 5 height 5
radio input "true"
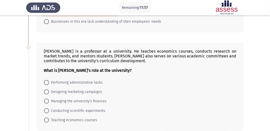
scroll to position [221, 0]
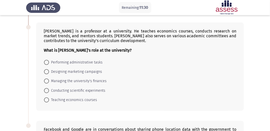
click at [46, 97] on label "Teaching economics courses" at bounding box center [70, 100] width 53 height 6
click at [46, 97] on input "Teaching economics courses" at bounding box center [46, 99] width 5 height 5
radio input "true"
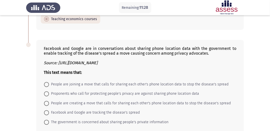
scroll to position [321, 0]
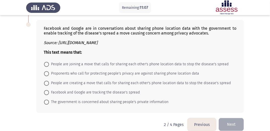
click at [46, 75] on span at bounding box center [46, 73] width 5 height 5
click at [46, 75] on input "Proponents who call for protecting people's privacy are against sharing phone l…" at bounding box center [46, 73] width 5 height 5
radio input "true"
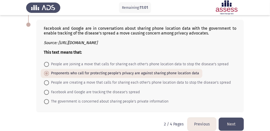
click at [233, 123] on button "Next" at bounding box center [230, 123] width 25 height 13
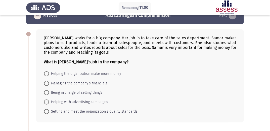
scroll to position [20, 0]
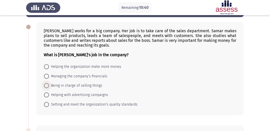
click at [48, 86] on span at bounding box center [46, 85] width 5 height 5
click at [48, 86] on input "Being in charge of selling things" at bounding box center [46, 85] width 5 height 5
radio input "true"
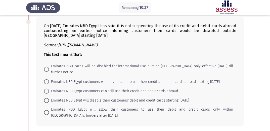
scroll to position [120, 0]
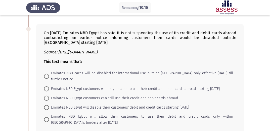
click at [47, 99] on span at bounding box center [46, 97] width 5 height 5
click at [47, 99] on input "Emirates NBD Egypt customers can still use their credit and debit cards abroad" at bounding box center [46, 97] width 5 height 5
radio input "true"
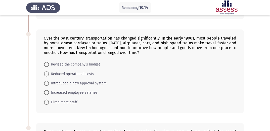
scroll to position [241, 0]
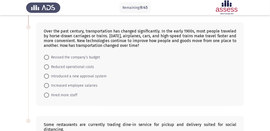
click at [47, 65] on span at bounding box center [46, 66] width 5 height 5
click at [47, 65] on input "Reduced operational costs" at bounding box center [46, 66] width 5 height 5
radio input "true"
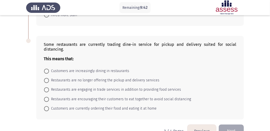
scroll to position [321, 0]
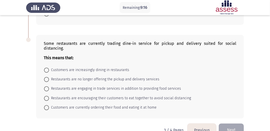
click at [49, 109] on span at bounding box center [46, 107] width 5 height 5
click at [49, 109] on input "Customers are currently ordering their food and eating it at home" at bounding box center [46, 107] width 5 height 5
radio input "true"
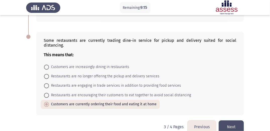
scroll to position [334, 0]
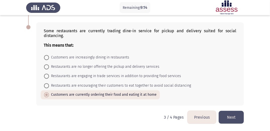
click at [231, 112] on button "Next" at bounding box center [230, 116] width 25 height 13
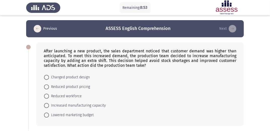
click at [46, 105] on span at bounding box center [46, 105] width 5 height 5
click at [46, 105] on input "Increased manufacturing capacity" at bounding box center [46, 105] width 5 height 5
radio input "true"
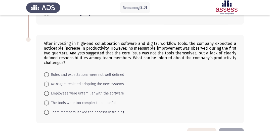
scroll to position [118, 0]
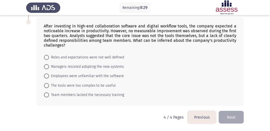
click at [47, 57] on span at bounding box center [46, 57] width 5 height 5
click at [47, 57] on input "Roles and expectations were not well defined" at bounding box center [46, 57] width 5 height 5
radio input "true"
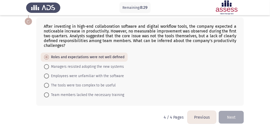
scroll to position [117, 0]
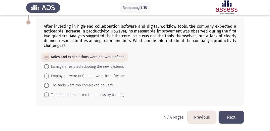
click at [228, 116] on button "Next" at bounding box center [230, 116] width 25 height 13
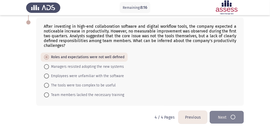
scroll to position [0, 0]
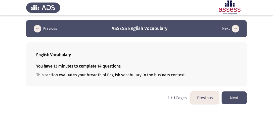
click at [231, 96] on button "Next" at bounding box center [233, 97] width 25 height 13
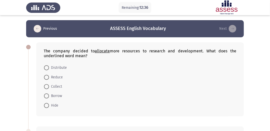
click at [45, 67] on span at bounding box center [46, 67] width 5 height 5
click at [45, 67] on input "Distribute" at bounding box center [46, 67] width 5 height 5
radio input "true"
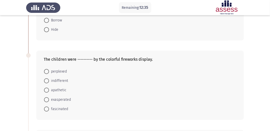
scroll to position [80, 0]
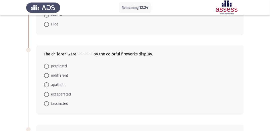
click at [41, 104] on mat-radio-button "fascinated" at bounding box center [56, 103] width 31 height 9
click at [48, 104] on span at bounding box center [46, 103] width 5 height 5
click at [48, 104] on input "fascinated" at bounding box center [46, 103] width 5 height 5
radio input "true"
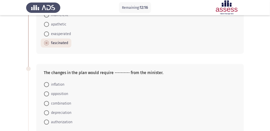
scroll to position [161, 0]
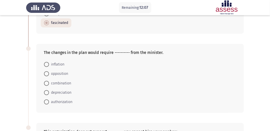
click at [48, 100] on span at bounding box center [46, 101] width 5 height 5
click at [48, 100] on input "authorization" at bounding box center [46, 101] width 5 height 5
radio input "true"
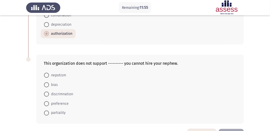
scroll to position [241, 0]
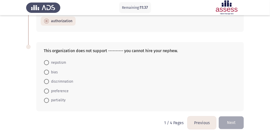
click at [62, 61] on span "nepotism" at bounding box center [57, 62] width 17 height 6
click at [49, 61] on input "nepotism" at bounding box center [46, 62] width 5 height 5
radio input "true"
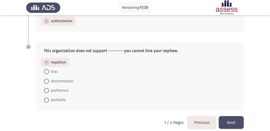
click at [234, 114] on div "This organization does not support ---------- you cannot hire your nephew. nepo…" at bounding box center [134, 76] width 217 height 79
click at [235, 120] on button "Next" at bounding box center [230, 122] width 25 height 13
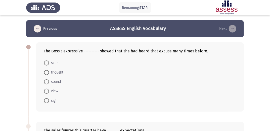
click at [46, 101] on span at bounding box center [46, 100] width 5 height 5
click at [46, 101] on input "sigh" at bounding box center [46, 100] width 5 height 5
radio input "true"
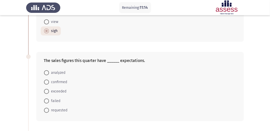
scroll to position [80, 0]
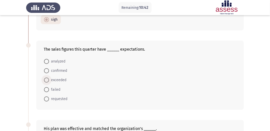
click at [48, 80] on span at bounding box center [46, 79] width 5 height 5
click at [48, 80] on input "exceeded" at bounding box center [46, 79] width 5 height 5
radio input "true"
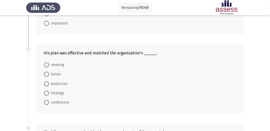
scroll to position [161, 0]
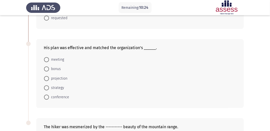
click at [50, 83] on mat-radio-button "strategy" at bounding box center [54, 87] width 27 height 9
click at [54, 86] on span "strategy" at bounding box center [56, 88] width 15 height 6
click at [49, 86] on input "strategy" at bounding box center [46, 87] width 5 height 5
radio input "true"
click at [49, 75] on span "projection" at bounding box center [58, 78] width 18 height 6
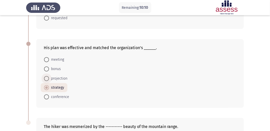
click at [49, 76] on input "projection" at bounding box center [46, 78] width 5 height 5
radio input "true"
click at [54, 86] on span "strategy" at bounding box center [56, 87] width 15 height 6
click at [49, 86] on input "strategy" at bounding box center [46, 87] width 5 height 5
radio input "true"
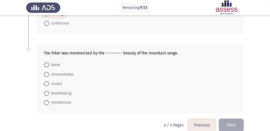
scroll to position [241, 0]
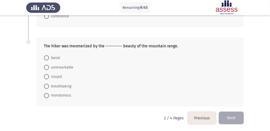
click at [48, 87] on span at bounding box center [46, 86] width 5 height 5
click at [48, 87] on input "breathtaking" at bounding box center [46, 86] width 5 height 5
radio input "true"
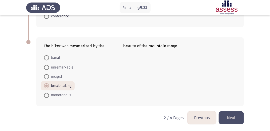
click at [231, 116] on button "Next" at bounding box center [230, 117] width 25 height 13
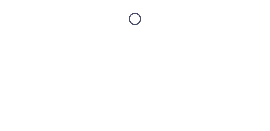
scroll to position [0, 0]
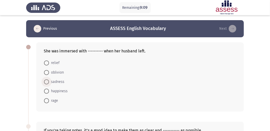
click at [48, 83] on span at bounding box center [46, 81] width 5 height 5
click at [48, 83] on input "sadness" at bounding box center [46, 81] width 5 height 5
radio input "true"
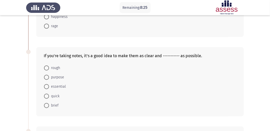
scroll to position [80, 0]
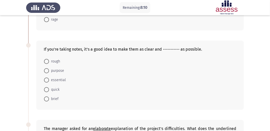
click at [51, 95] on mat-radio-button "brief" at bounding box center [51, 98] width 21 height 9
click at [55, 98] on span "brief" at bounding box center [54, 99] width 10 height 6
click at [49, 98] on input "brief" at bounding box center [46, 98] width 5 height 5
radio input "true"
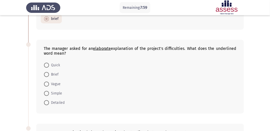
scroll to position [161, 0]
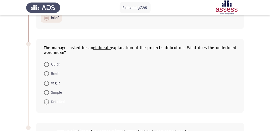
click at [51, 103] on span "Detailed" at bounding box center [57, 102] width 16 height 6
click at [49, 103] on input "Detailed" at bounding box center [46, 101] width 5 height 5
radio input "true"
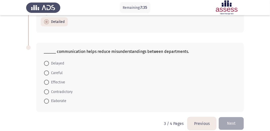
scroll to position [241, 0]
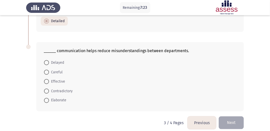
click at [50, 80] on span "Effective" at bounding box center [57, 81] width 16 height 6
click at [49, 80] on input "Effective" at bounding box center [46, 81] width 5 height 5
radio input "true"
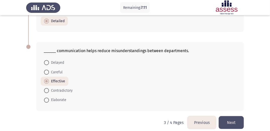
click at [227, 118] on button "Next" at bounding box center [230, 122] width 25 height 13
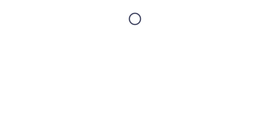
scroll to position [0, 0]
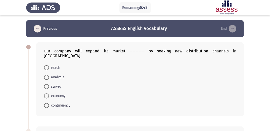
click at [46, 65] on span at bounding box center [46, 67] width 5 height 5
click at [46, 65] on input "reach" at bounding box center [46, 67] width 5 height 5
radio input "true"
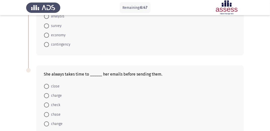
scroll to position [80, 0]
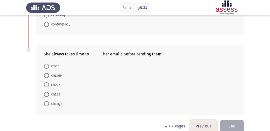
click at [47, 82] on span at bounding box center [46, 84] width 5 height 5
click at [47, 82] on input "check" at bounding box center [46, 84] width 5 height 5
radio input "true"
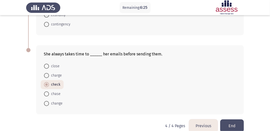
click at [240, 121] on button "End" at bounding box center [232, 125] width 24 height 13
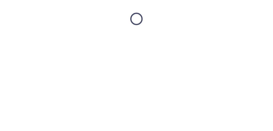
scroll to position [0, 0]
